Goal: Navigation & Orientation: Go to known website

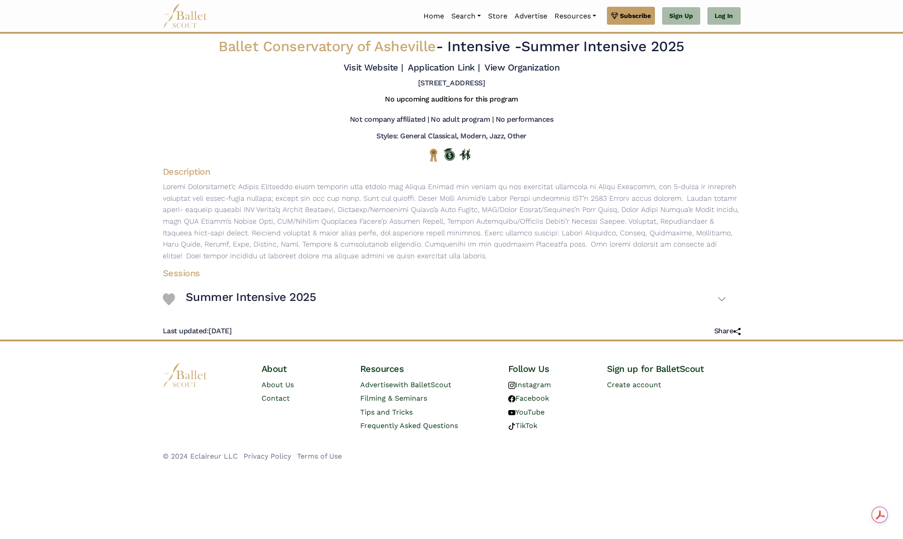
click at [186, 378] on img at bounding box center [185, 375] width 45 height 25
